Goal: Submit feedback/report problem

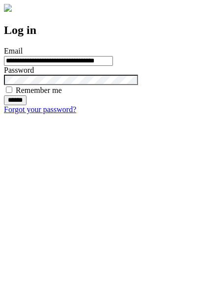
click at [27, 105] on input "******" at bounding box center [15, 100] width 23 height 10
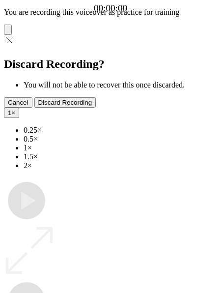
type input "**********"
